Goal: Task Accomplishment & Management: Use online tool/utility

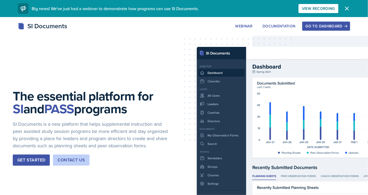
click at [320, 26] on div "Go to Dashboard" at bounding box center [325, 26] width 41 height 4
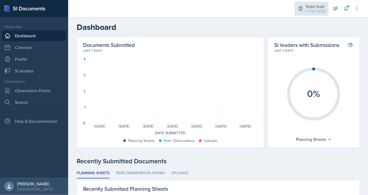
click at [309, 12] on div "1 / Fall 2025" at bounding box center [315, 12] width 20 height 6
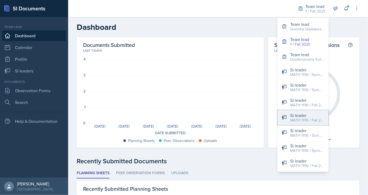
click at [296, 116] on div "Si leader" at bounding box center [307, 115] width 34 height 6
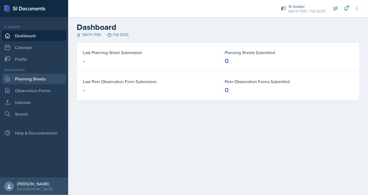
click at [19, 79] on link "Planning Sheets" at bounding box center [34, 78] width 64 height 11
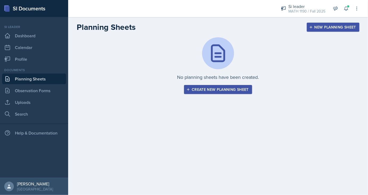
click at [210, 94] on div "No planning sheets have been created. Create new planning sheet" at bounding box center [218, 71] width 300 height 69
click at [203, 91] on div "Create new planning sheet" at bounding box center [217, 89] width 61 height 4
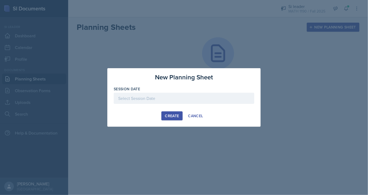
click at [165, 100] on div at bounding box center [184, 98] width 140 height 11
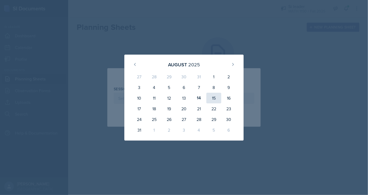
click at [213, 98] on div "15" at bounding box center [213, 98] width 15 height 11
type input "[DATE]"
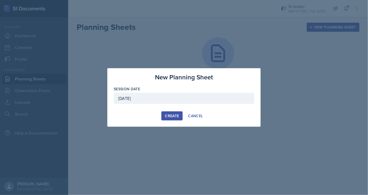
click at [169, 116] on div "Create" at bounding box center [172, 116] width 14 height 4
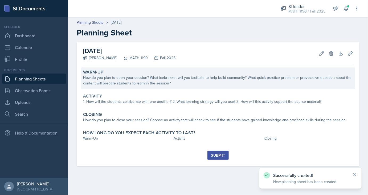
click at [141, 77] on div "How do you plan to open your session? What icebreaker will you facilitate to he…" at bounding box center [218, 80] width 270 height 11
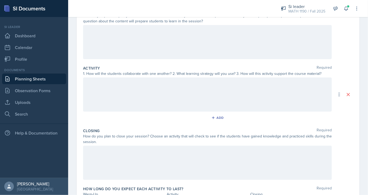
scroll to position [65, 0]
click at [345, 11] on icon at bounding box center [345, 8] width 5 height 5
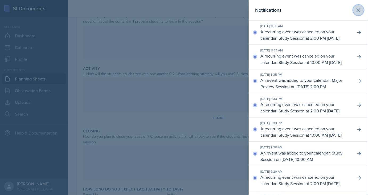
click at [359, 8] on icon at bounding box center [358, 10] width 6 height 6
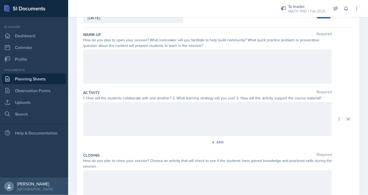
scroll to position [40, 0]
click at [163, 64] on div at bounding box center [207, 67] width 249 height 34
